Goal: Find specific page/section: Find specific page/section

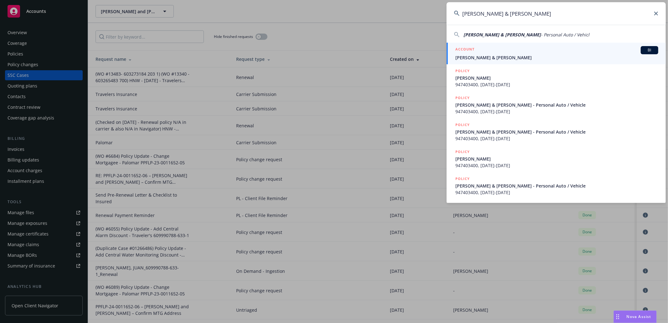
type input "[PERSON_NAME] & [PERSON_NAME]"
click at [476, 54] on div "ACCOUNT BI" at bounding box center [556, 50] width 203 height 8
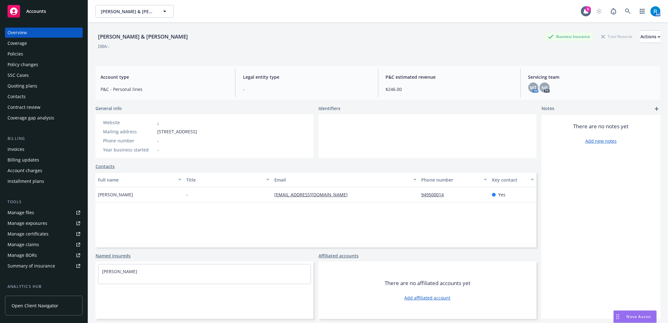
click at [35, 56] on div "Policies" at bounding box center [44, 54] width 73 height 10
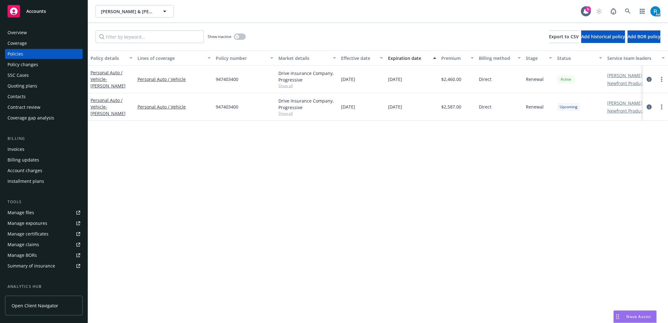
click at [38, 30] on div "Overview" at bounding box center [44, 33] width 73 height 10
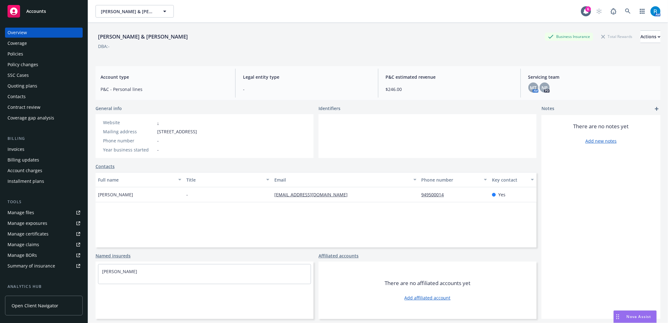
click at [46, 55] on div "Policies" at bounding box center [44, 54] width 73 height 10
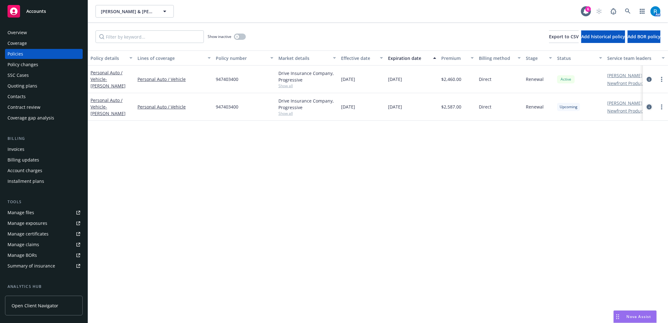
click at [648, 107] on icon "circleInformation" at bounding box center [649, 106] width 5 height 5
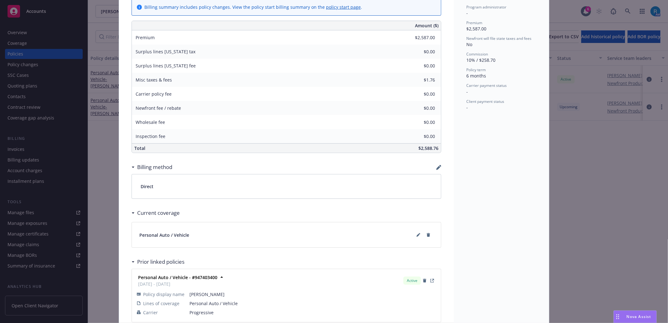
scroll to position [272, 0]
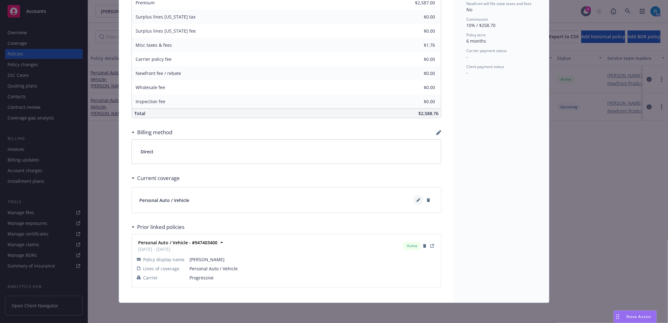
click at [417, 200] on icon at bounding box center [419, 200] width 4 height 4
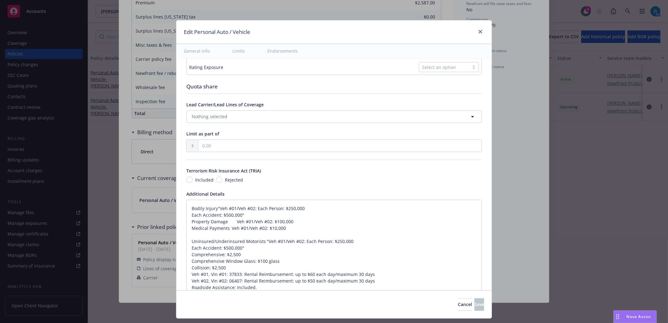
type textarea "x"
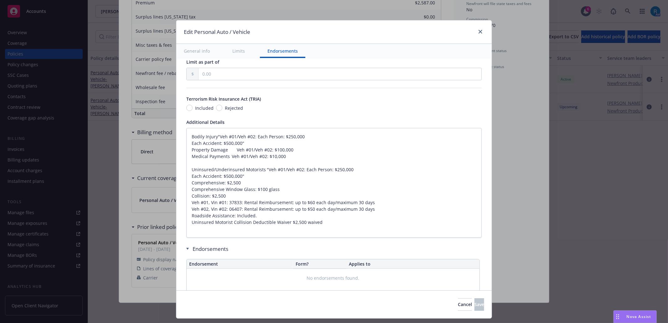
scroll to position [391, 0]
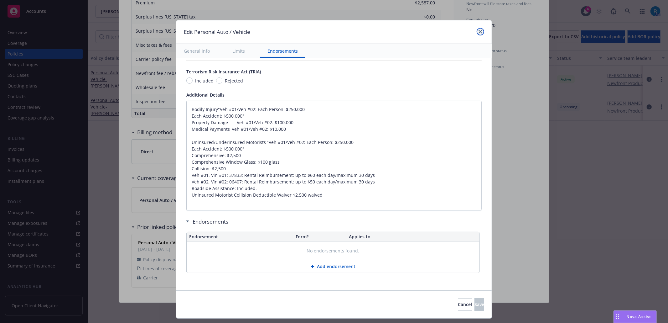
click at [479, 30] on icon "close" at bounding box center [481, 32] width 4 height 4
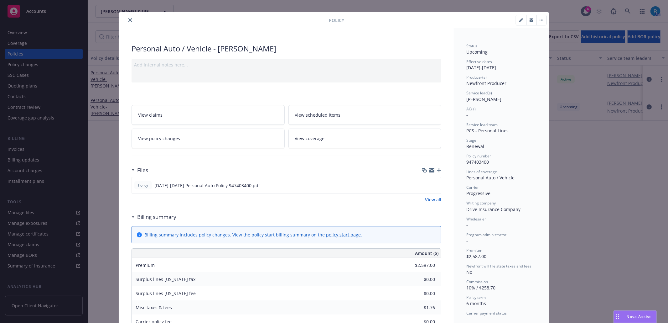
scroll to position [0, 0]
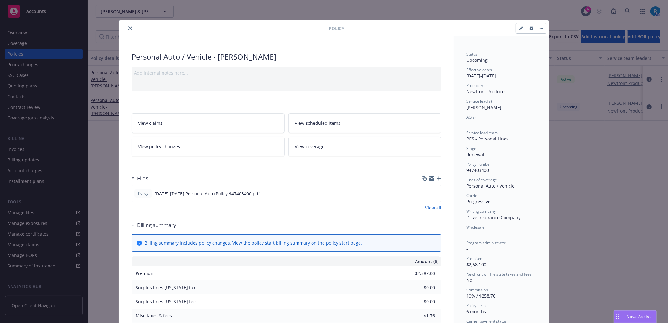
click at [351, 119] on link "View scheduled items" at bounding box center [364, 123] width 153 height 20
click at [129, 25] on button "close" at bounding box center [131, 28] width 8 height 8
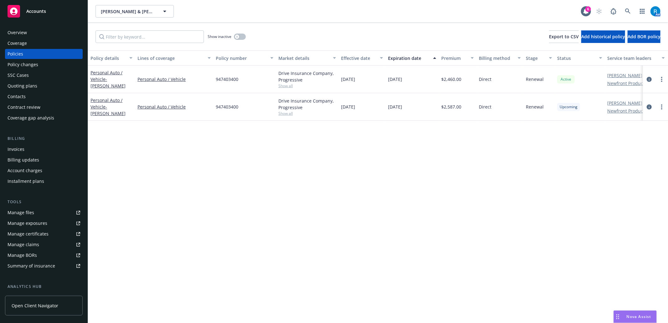
click at [47, 35] on div "Overview" at bounding box center [44, 33] width 73 height 10
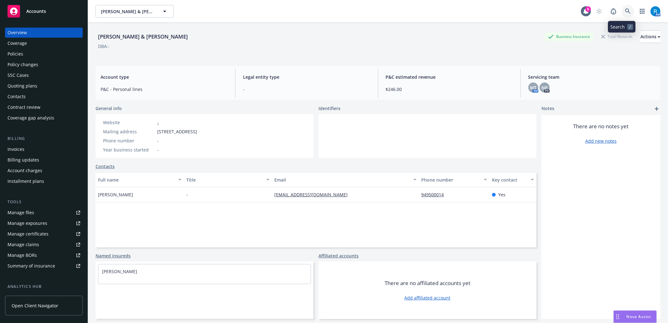
click at [622, 8] on link at bounding box center [628, 11] width 13 height 13
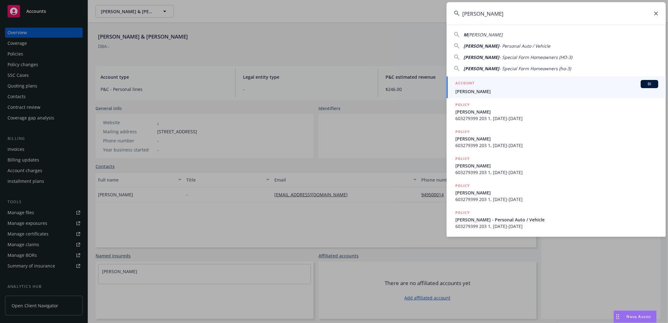
type input "[PERSON_NAME]"
drag, startPoint x: 506, startPoint y: 88, endPoint x: 365, endPoint y: 31, distance: 152.3
click at [506, 88] on span "[PERSON_NAME]" at bounding box center [556, 91] width 203 height 7
